Goal: Information Seeking & Learning: Learn about a topic

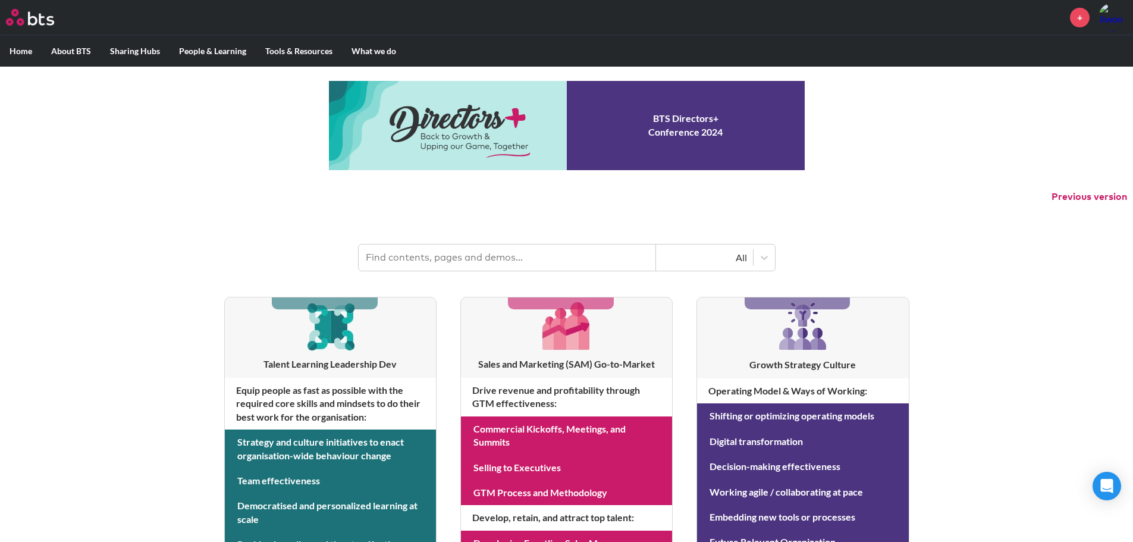
click at [552, 250] on input "text" at bounding box center [507, 257] width 297 height 26
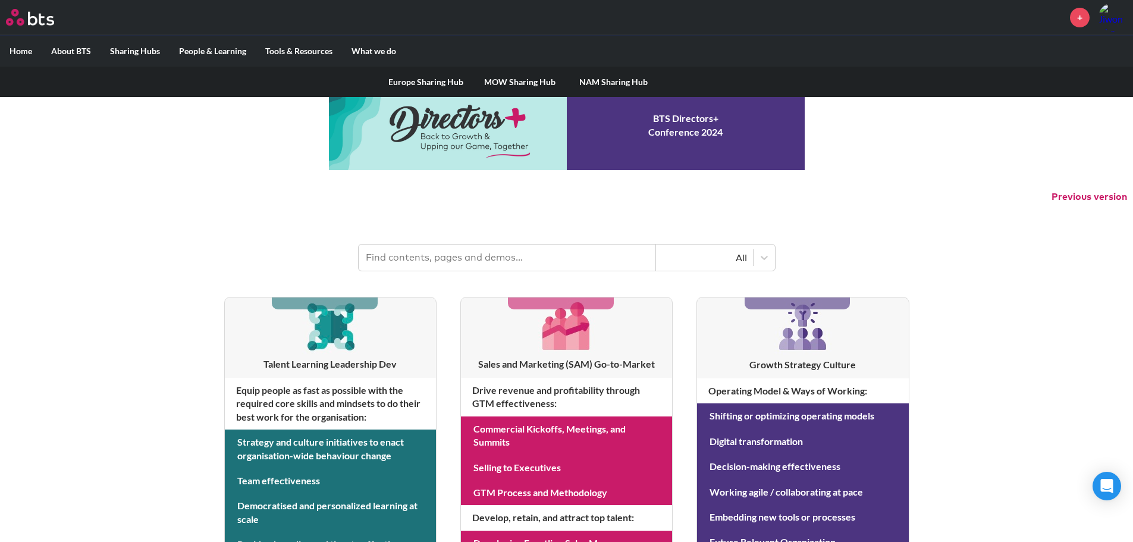
click at [516, 81] on link "MOW Sharing Hub" at bounding box center [520, 82] width 94 height 31
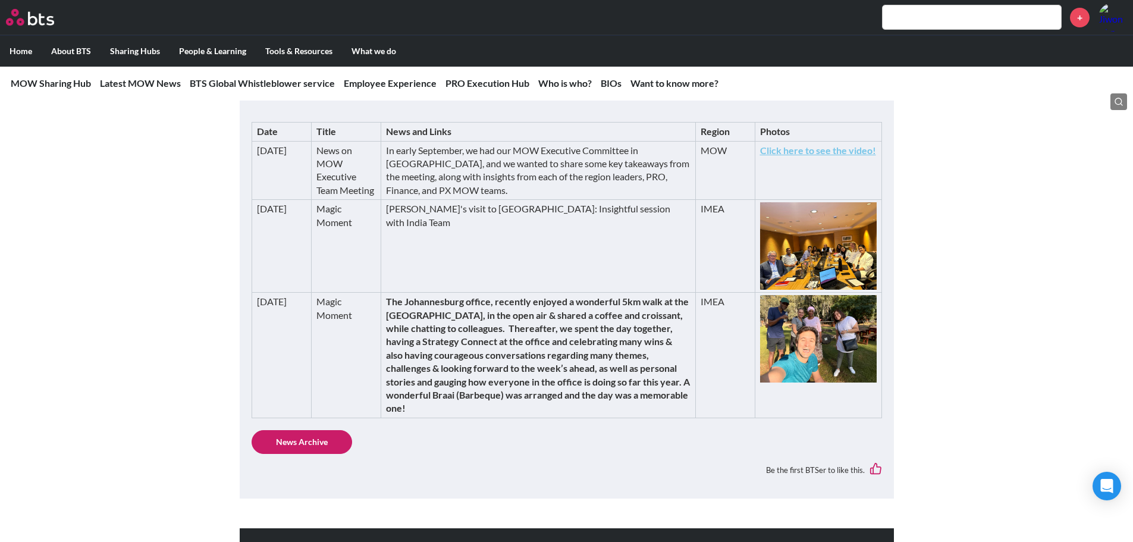
scroll to position [357, 0]
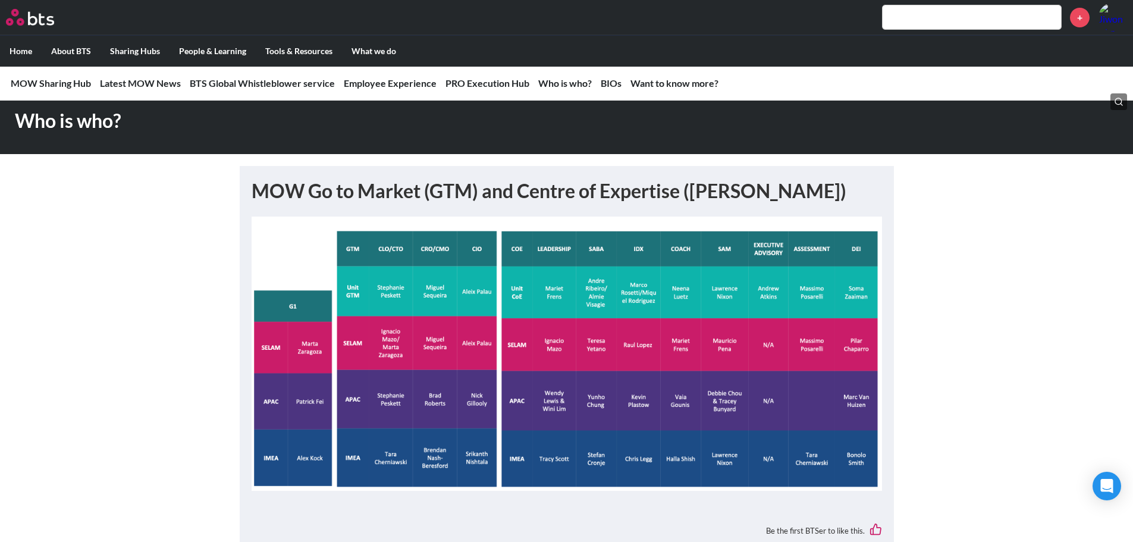
scroll to position [2791, 0]
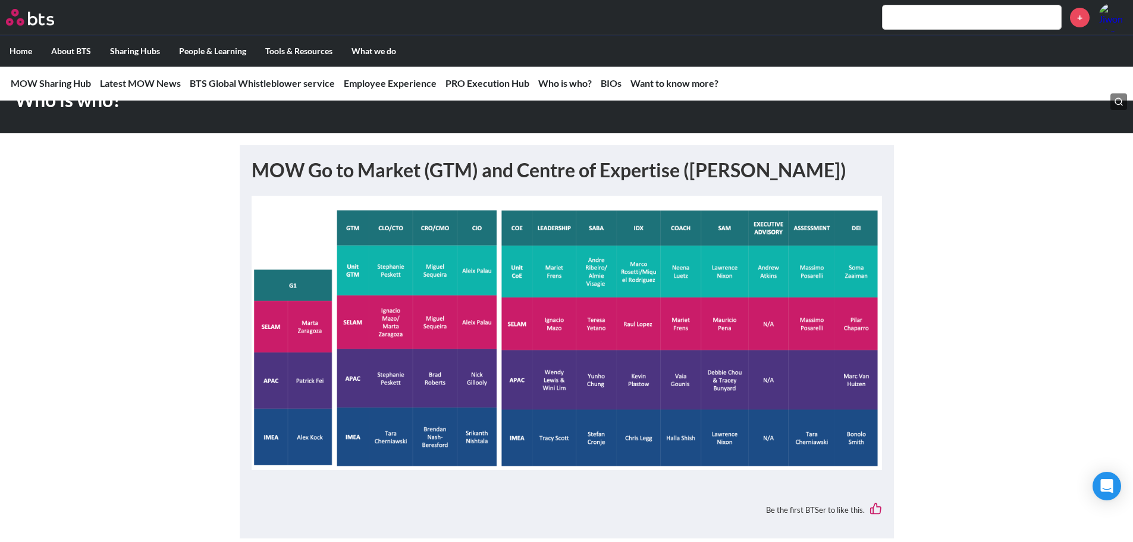
drag, startPoint x: 416, startPoint y: 488, endPoint x: 422, endPoint y: 469, distance: 20.7
click at [416, 488] on div "MOW Go to Market (GTM) and Centre of Expertise ([PERSON_NAME]) Be the first BTS…" at bounding box center [567, 341] width 630 height 369
